Goal: Check status: Check status

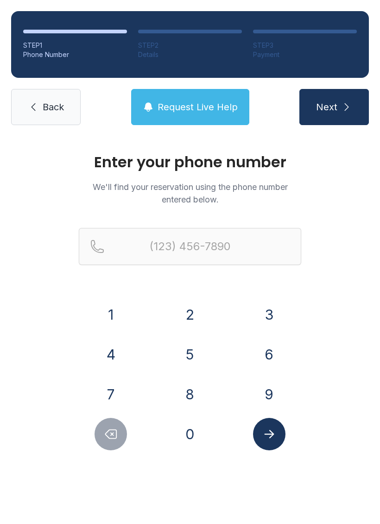
click at [192, 355] on button "5" at bounding box center [190, 354] width 32 height 32
click at [188, 436] on button "0" at bounding box center [190, 434] width 32 height 32
click at [186, 391] on button "8" at bounding box center [190, 394] width 32 height 32
click at [188, 358] on button "5" at bounding box center [190, 354] width 32 height 32
click at [111, 321] on button "1" at bounding box center [111, 314] width 32 height 32
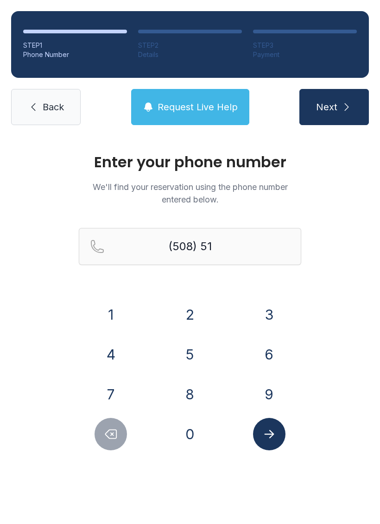
click at [110, 391] on button "7" at bounding box center [111, 394] width 32 height 32
click at [110, 351] on button "4" at bounding box center [111, 354] width 32 height 32
click at [190, 316] on button "2" at bounding box center [190, 314] width 32 height 32
click at [270, 354] on button "6" at bounding box center [269, 354] width 32 height 32
click at [113, 355] on button "4" at bounding box center [111, 354] width 32 height 32
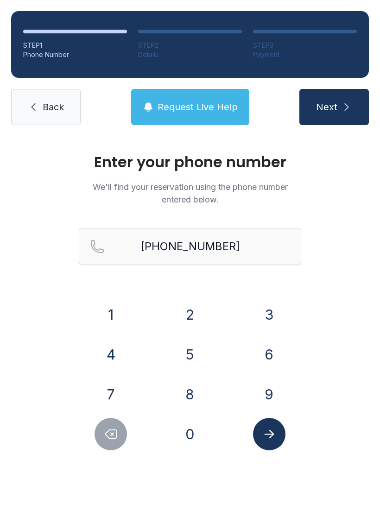
click at [268, 431] on icon "Submit lookup form" at bounding box center [269, 434] width 14 height 14
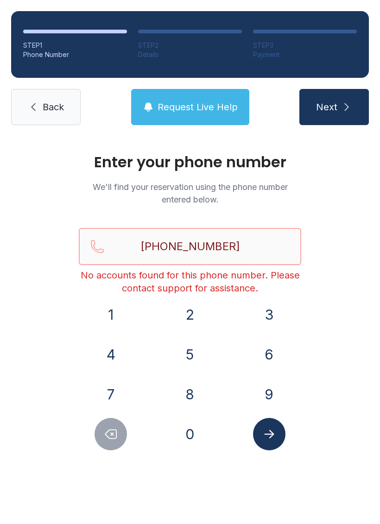
click at [245, 247] on input "[PHONE_NUMBER]" at bounding box center [190, 246] width 222 height 37
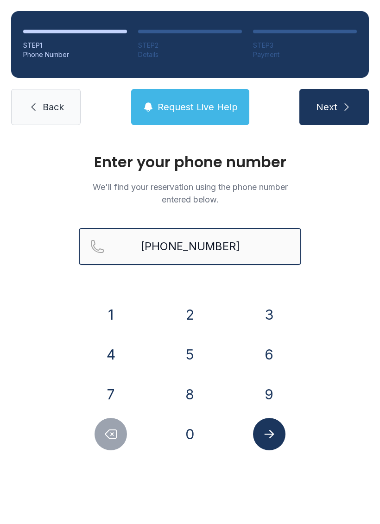
click at [334, 107] on button "Next" at bounding box center [333, 107] width 69 height 36
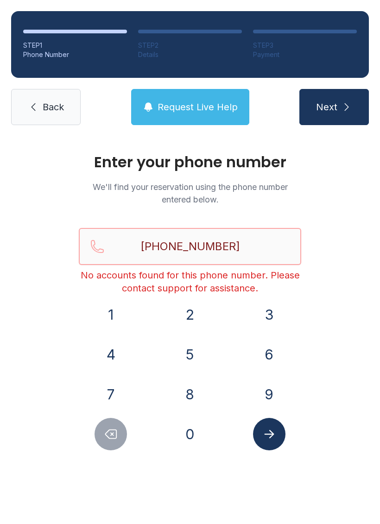
click at [240, 246] on input "[PHONE_NUMBER]" at bounding box center [190, 246] width 222 height 37
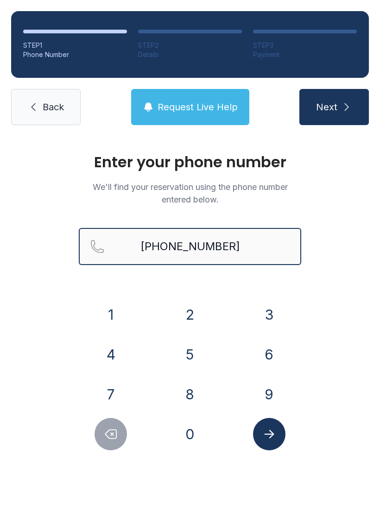
click at [334, 107] on button "Next" at bounding box center [333, 107] width 69 height 36
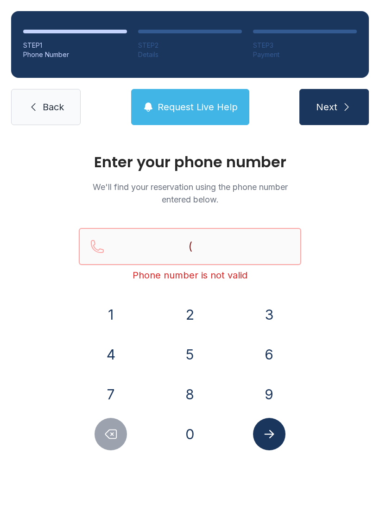
type input "("
